Goal: Find contact information: Obtain details needed to contact an individual or organization

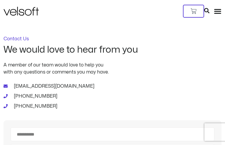
type input "**********"
type input "*********"
type input "**********"
